Goal: Task Accomplishment & Management: Use online tool/utility

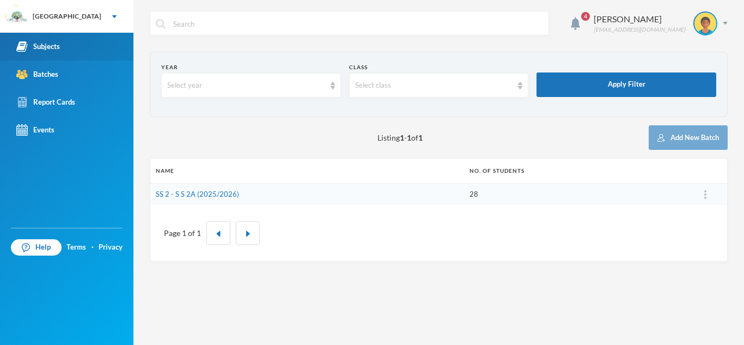
click at [52, 49] on div "Subjects" at bounding box center [38, 46] width 44 height 11
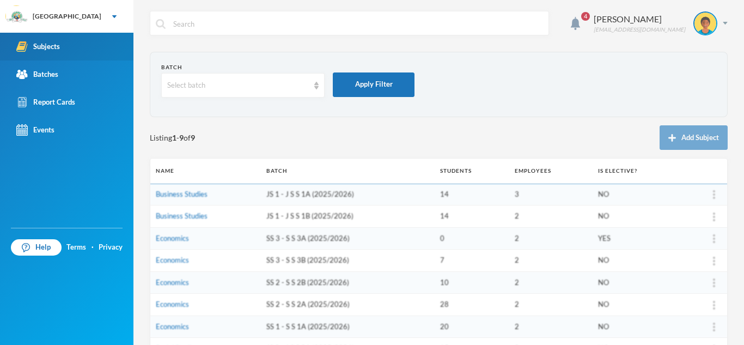
click at [52, 49] on div "Subjects" at bounding box center [38, 46] width 44 height 11
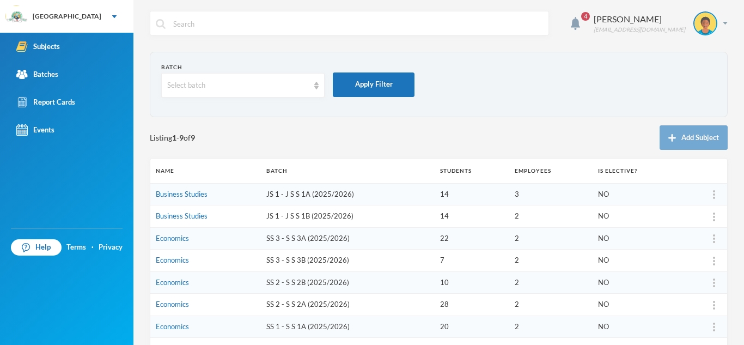
scroll to position [22, 0]
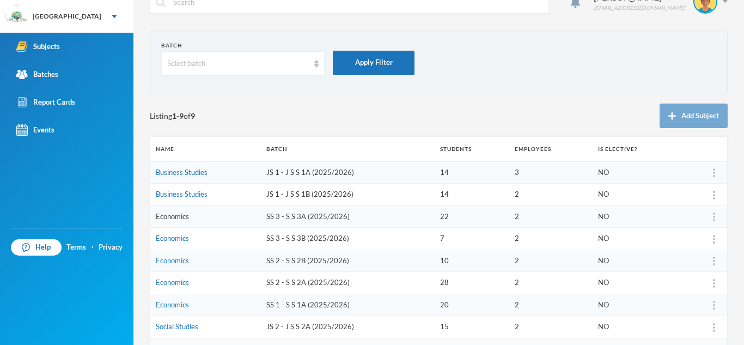
click at [173, 219] on link "Economics" at bounding box center [172, 216] width 33 height 9
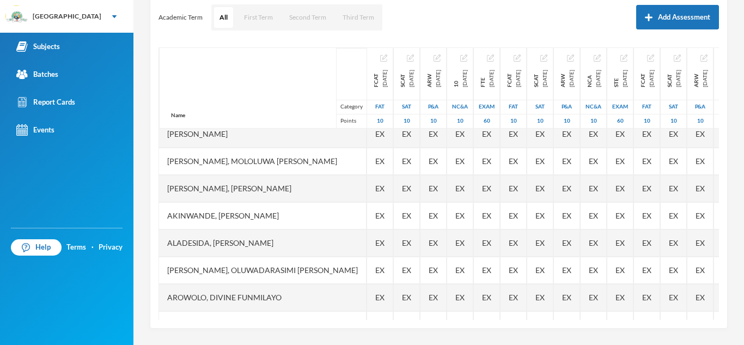
scroll to position [174, 0]
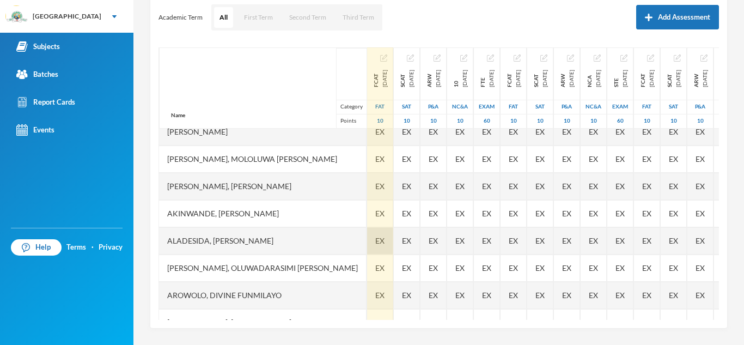
click at [375, 241] on span "EX" at bounding box center [379, 240] width 9 height 11
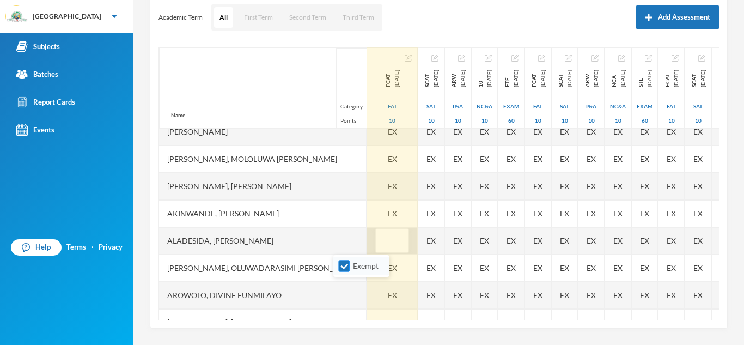
click at [343, 267] on input "Exempt" at bounding box center [344, 265] width 11 height 11
checkbox input "false"
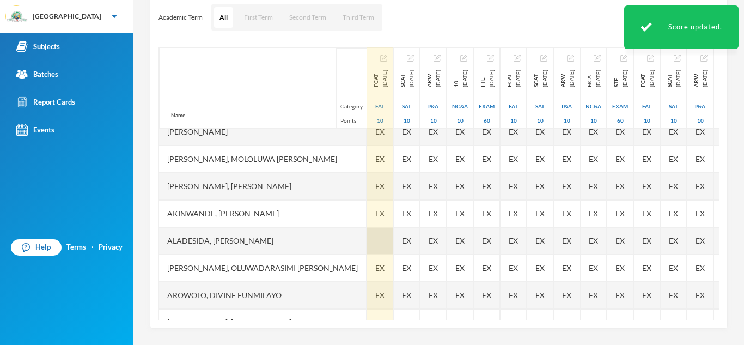
click at [367, 237] on div at bounding box center [380, 240] width 26 height 27
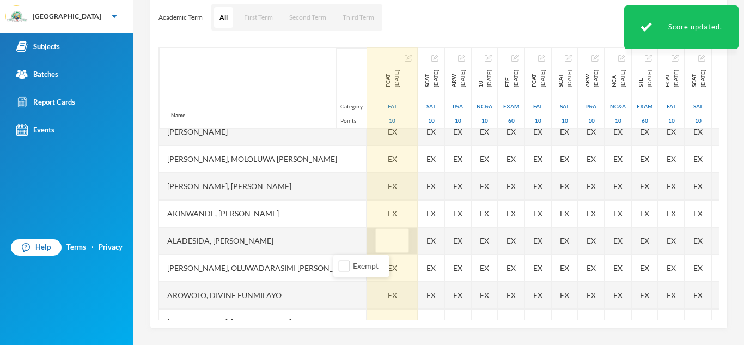
type input "6"
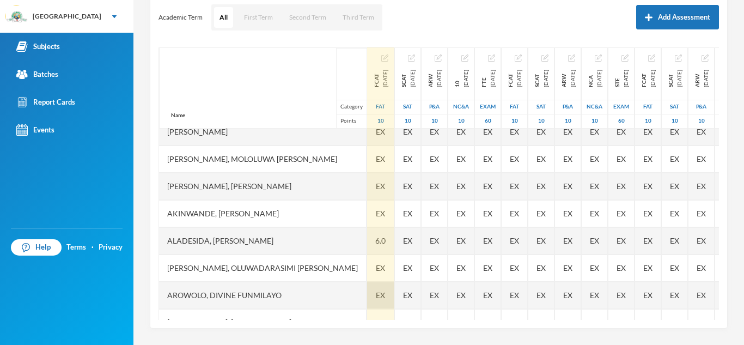
click at [376, 299] on span "EX" at bounding box center [380, 294] width 9 height 11
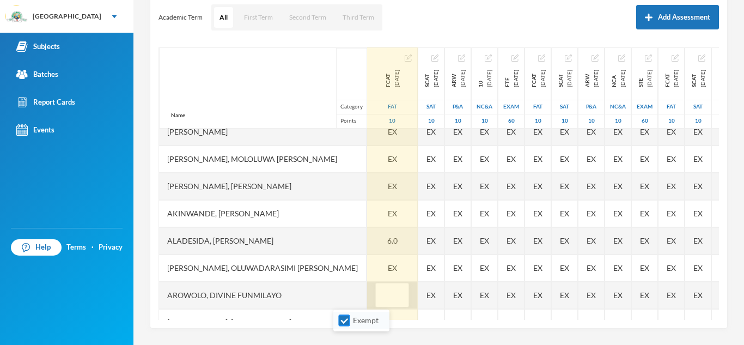
click at [343, 326] on input "Exempt" at bounding box center [344, 320] width 11 height 11
checkbox input "false"
click at [381, 298] on input "text" at bounding box center [392, 295] width 22 height 25
type input "7"
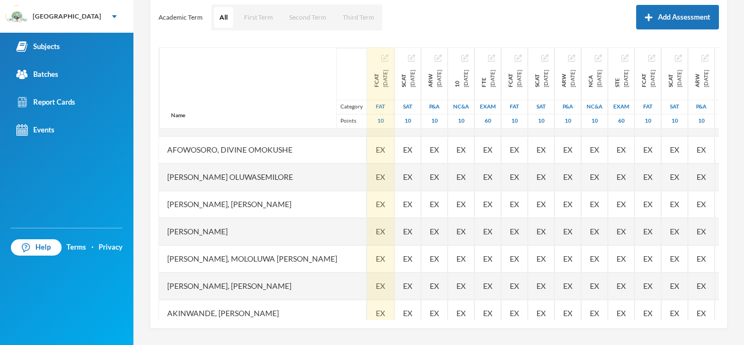
scroll to position [96, 0]
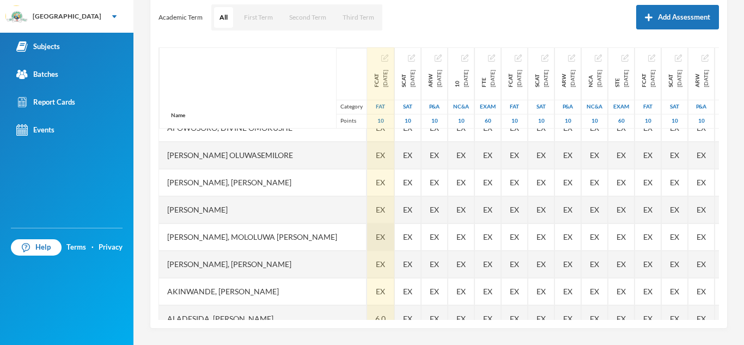
click at [376, 236] on span "EX" at bounding box center [380, 236] width 9 height 11
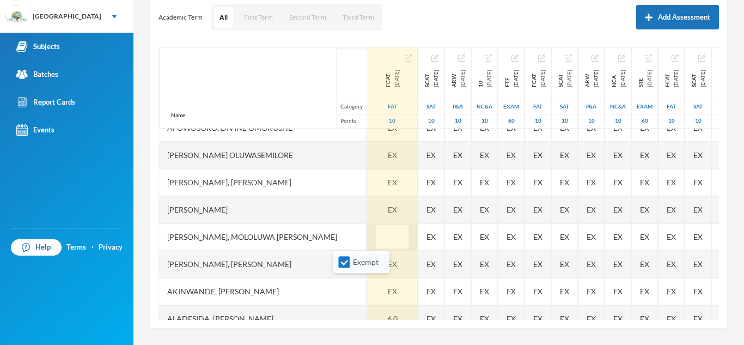
click at [345, 260] on input "Exempt" at bounding box center [344, 262] width 11 height 11
checkbox input "false"
click at [381, 231] on input "text" at bounding box center [392, 237] width 22 height 25
type input "6"
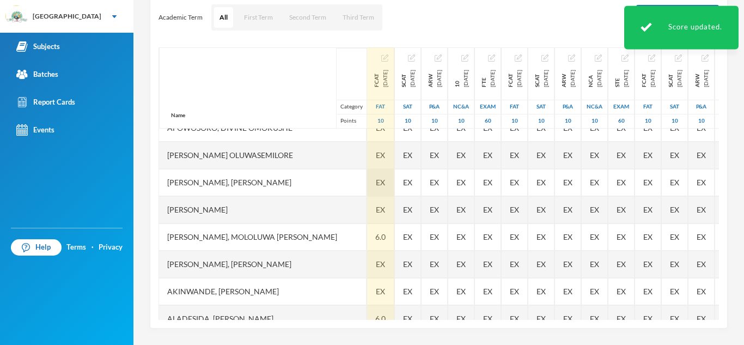
click at [376, 184] on span "EX" at bounding box center [380, 181] width 9 height 11
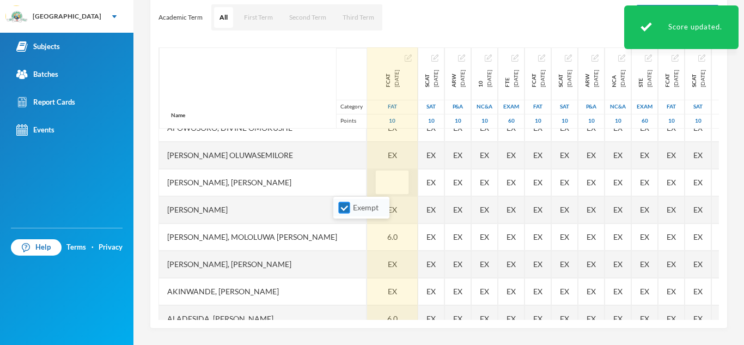
click at [344, 209] on input "Exempt" at bounding box center [344, 207] width 11 height 11
checkbox input "false"
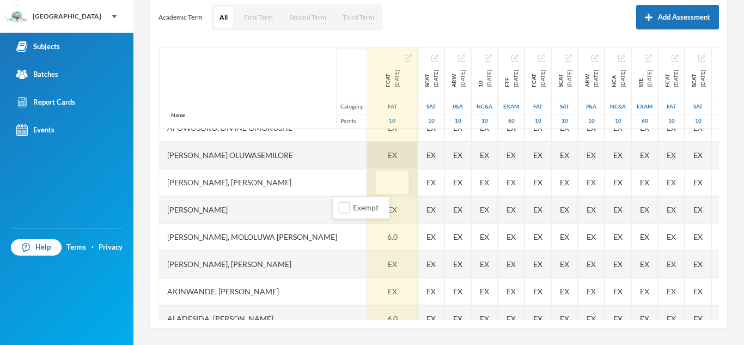
click at [367, 151] on div "EX" at bounding box center [392, 155] width 51 height 27
click at [343, 186] on input "Exempt" at bounding box center [344, 180] width 11 height 11
checkbox input "false"
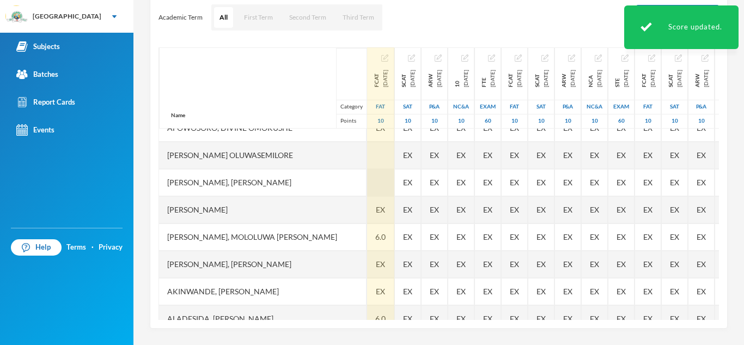
click at [367, 177] on div at bounding box center [380, 182] width 27 height 27
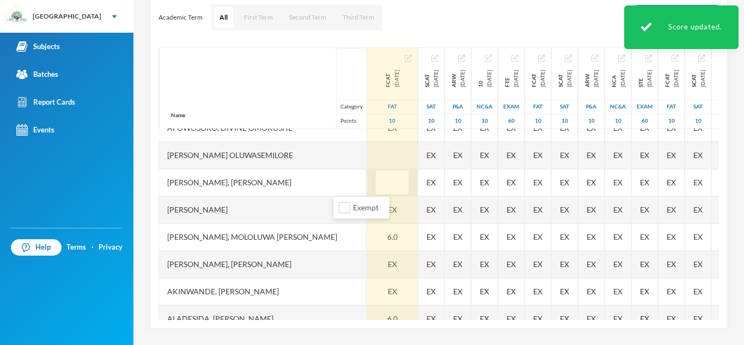
type input "3"
